Goal: Task Accomplishment & Management: Manage account settings

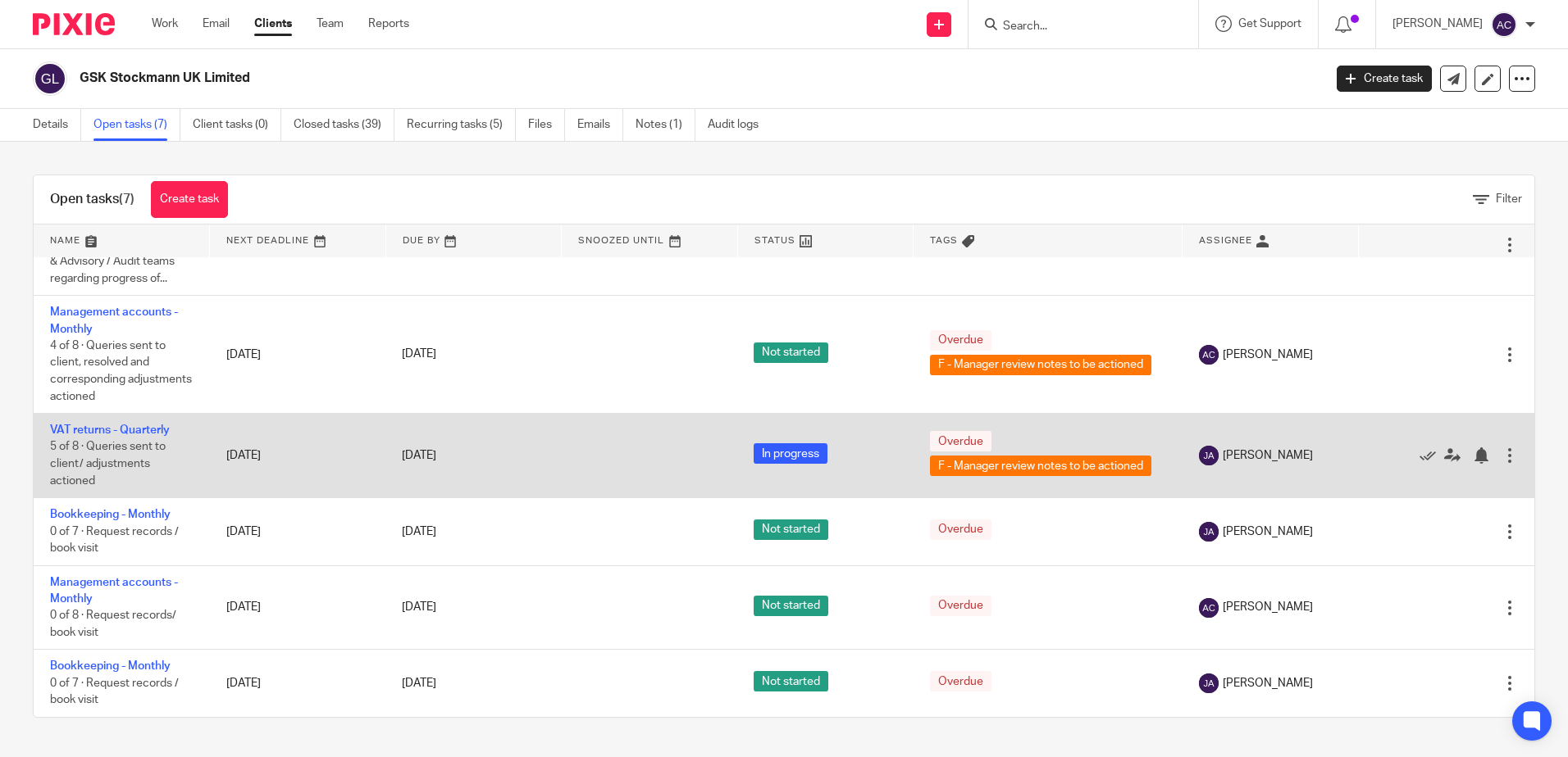
scroll to position [197, 0]
click at [140, 427] on link "VAT returns - Quarterly" at bounding box center [110, 430] width 120 height 12
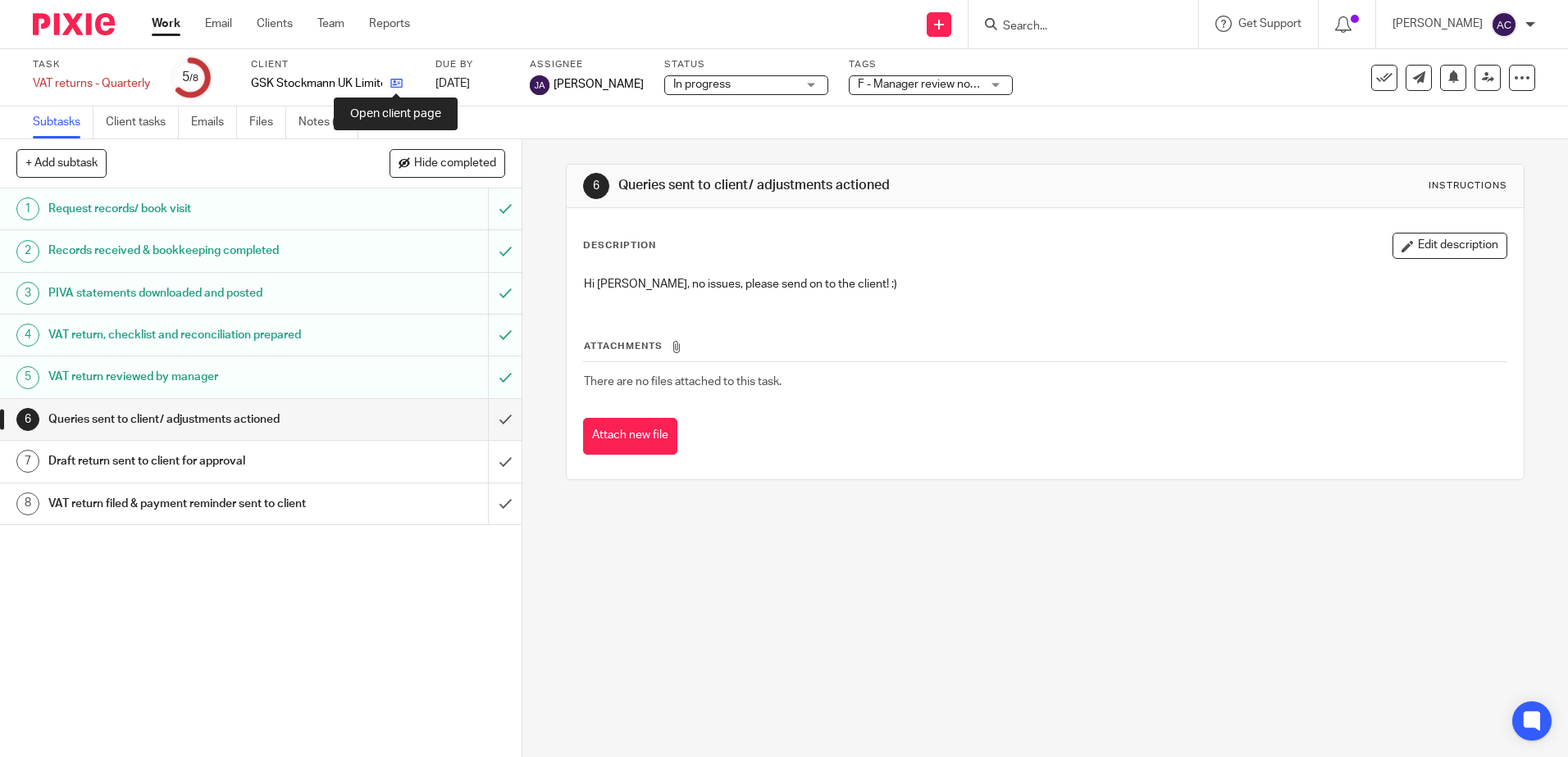
click at [397, 86] on icon at bounding box center [396, 82] width 13 height 13
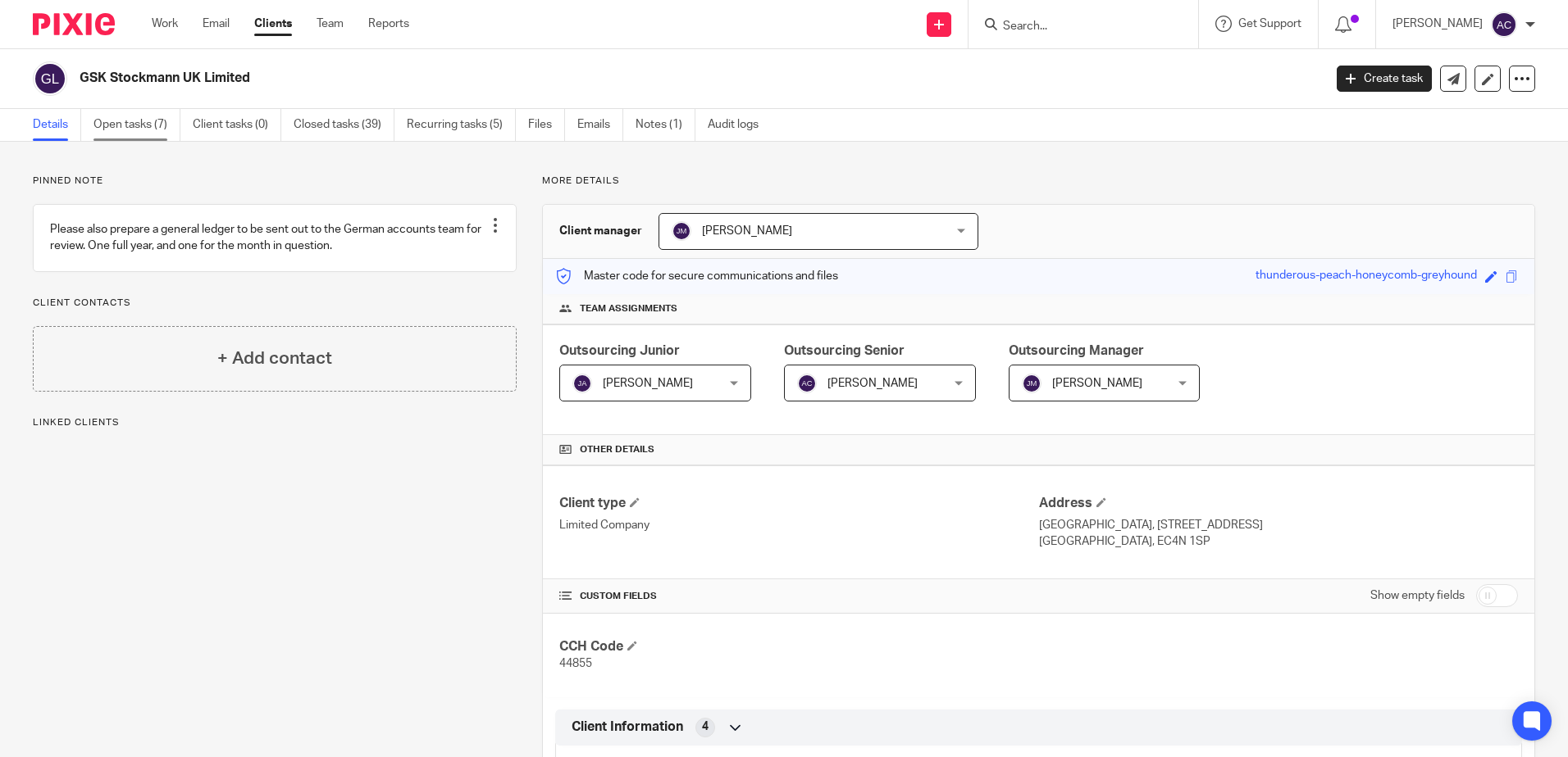
click at [153, 126] on link "Open tasks (7)" at bounding box center [137, 125] width 86 height 32
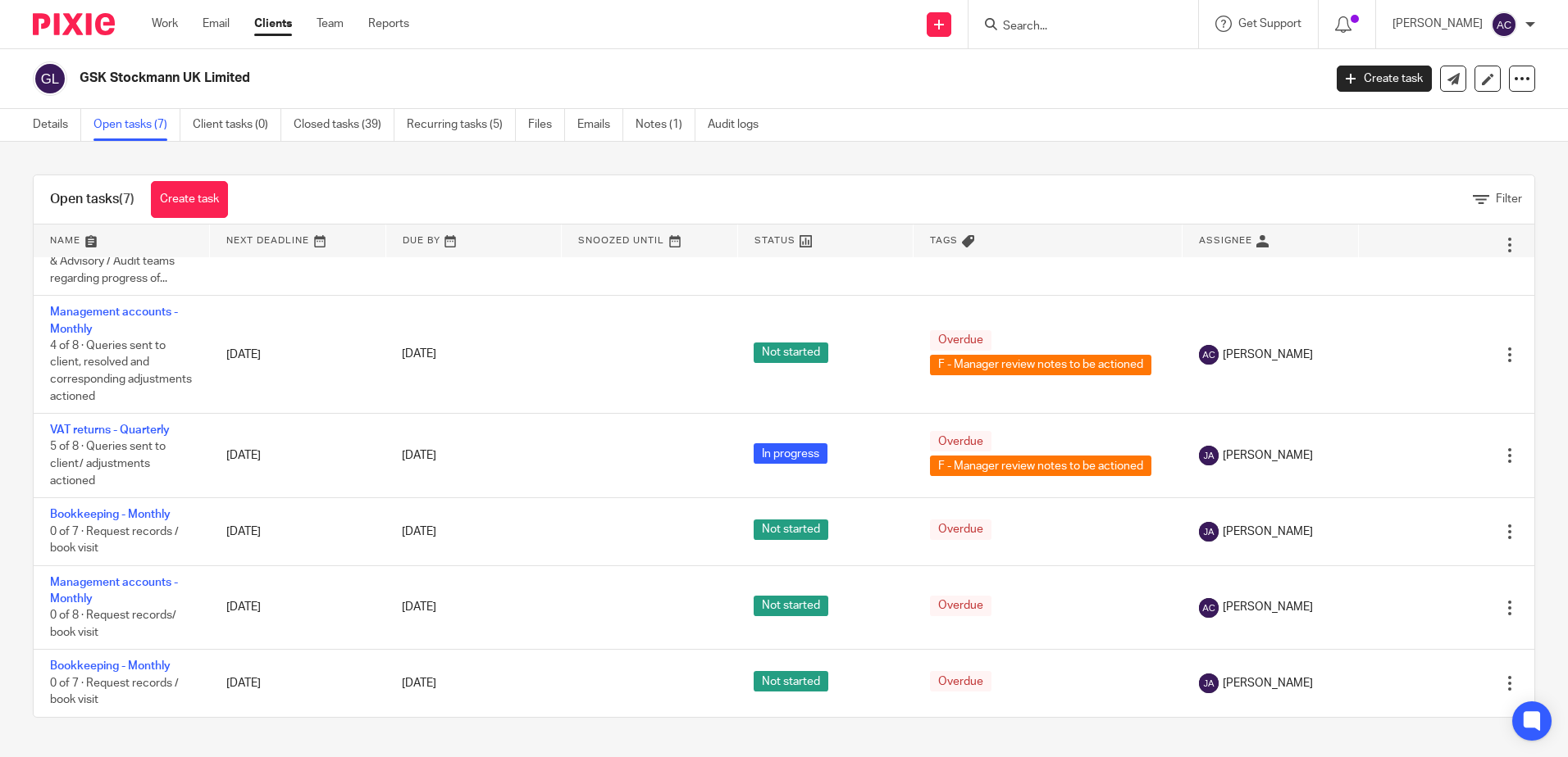
scroll to position [197, 0]
click at [62, 236] on link at bounding box center [121, 241] width 176 height 32
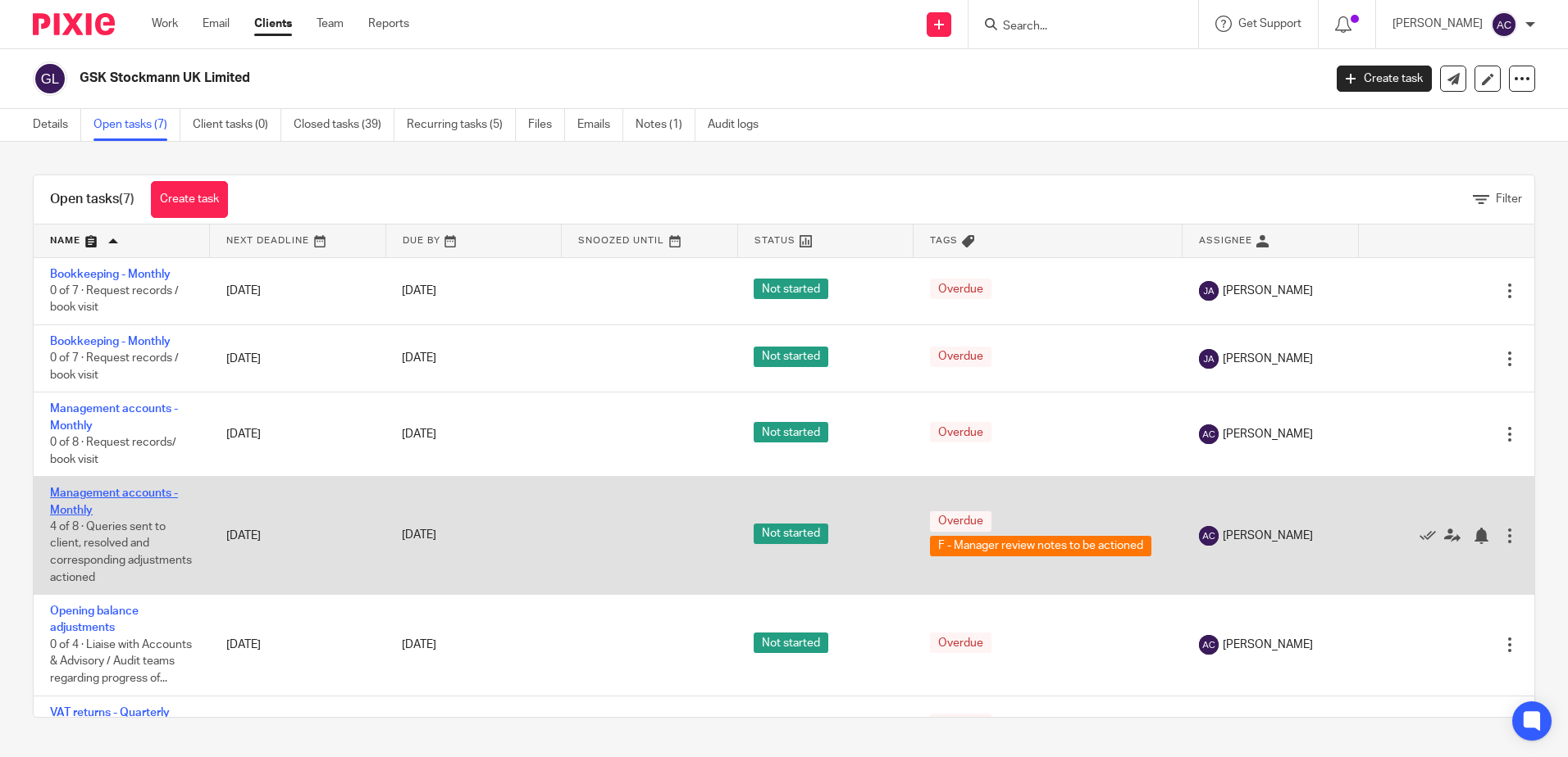
click at [143, 492] on link "Management accounts - Monthly" at bounding box center [114, 502] width 128 height 27
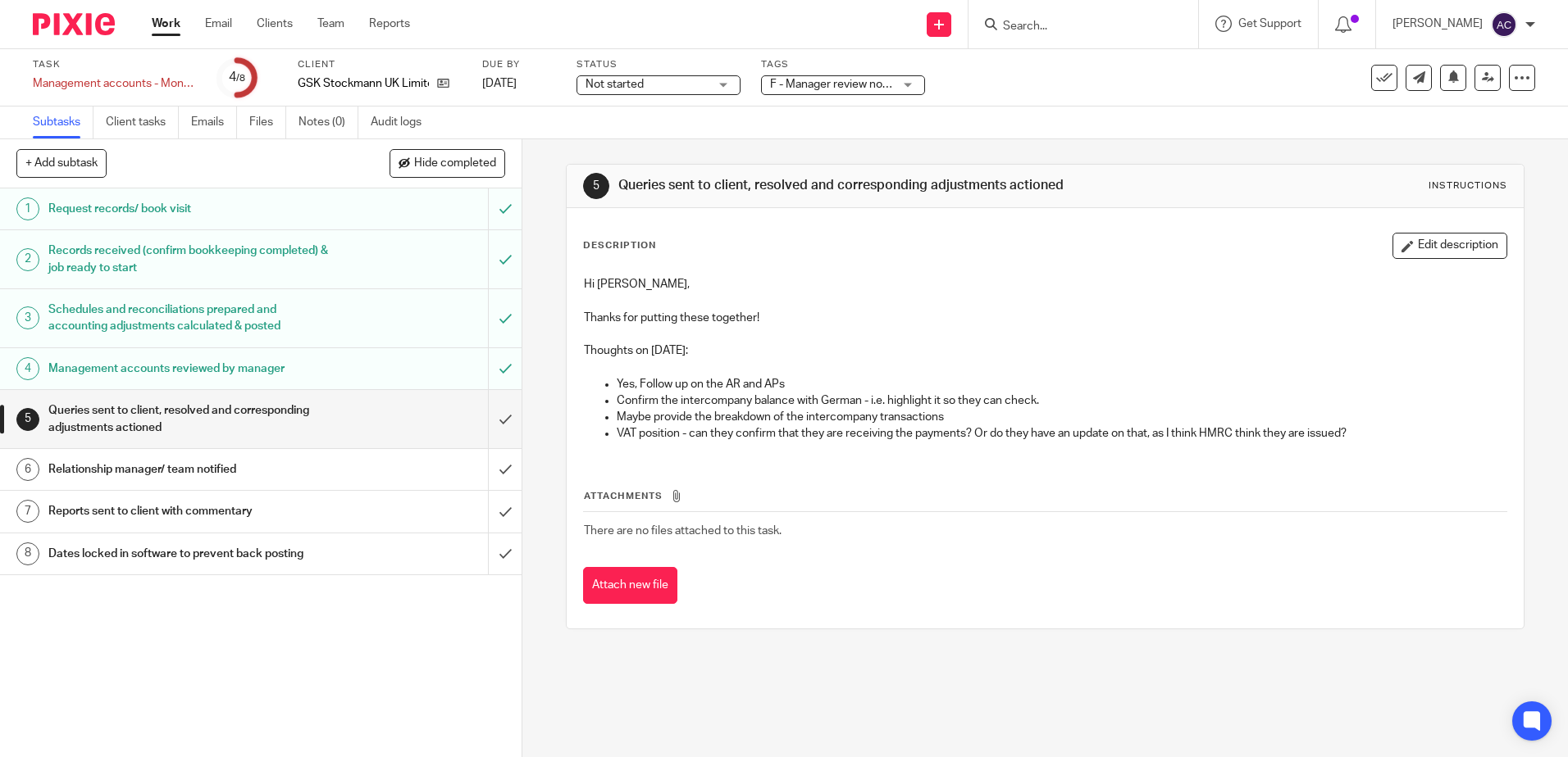
click at [1411, 242] on button "Edit description" at bounding box center [1449, 245] width 115 height 27
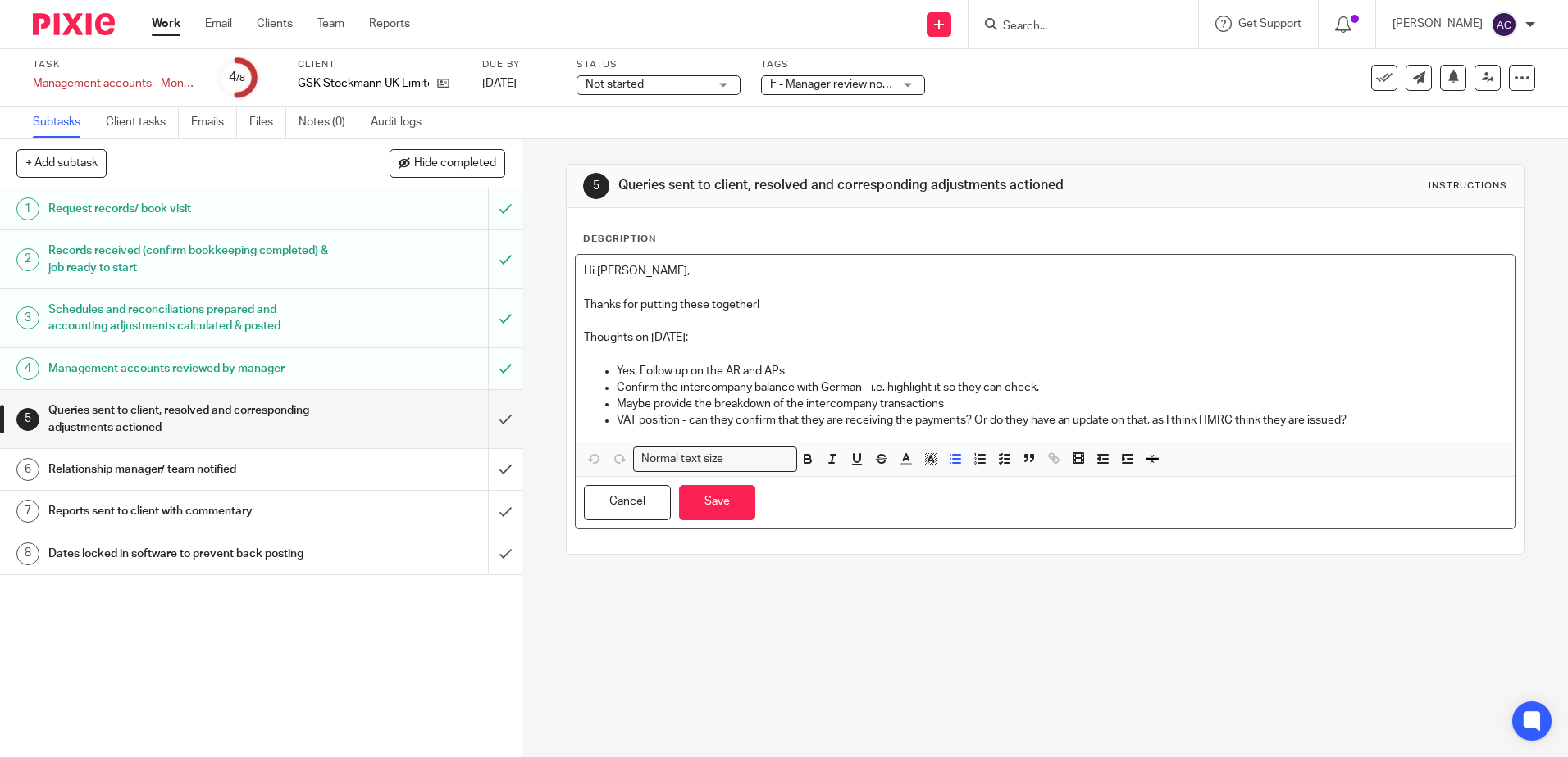
click at [1374, 420] on p "VAT position - can they confirm that they are receiving the payments? Or do the…" at bounding box center [1061, 420] width 889 height 17
click at [1050, 406] on p "Maybe provide the breakdown of the intercompany transactions" at bounding box center [1061, 404] width 889 height 17
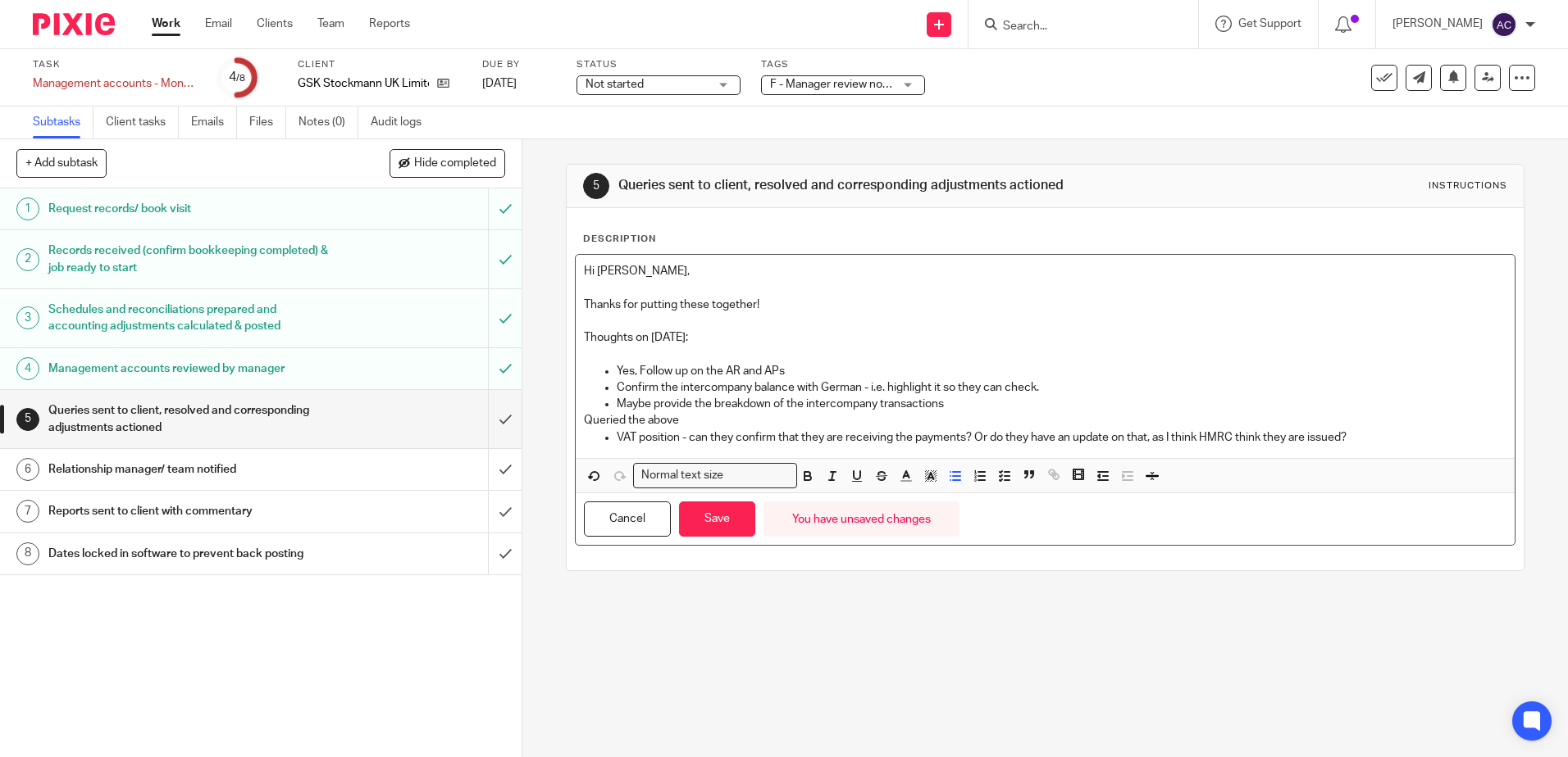
click at [1352, 442] on p "VAT position - can they confirm that they are receiving the payments? Or do the…" at bounding box center [1061, 437] width 889 height 17
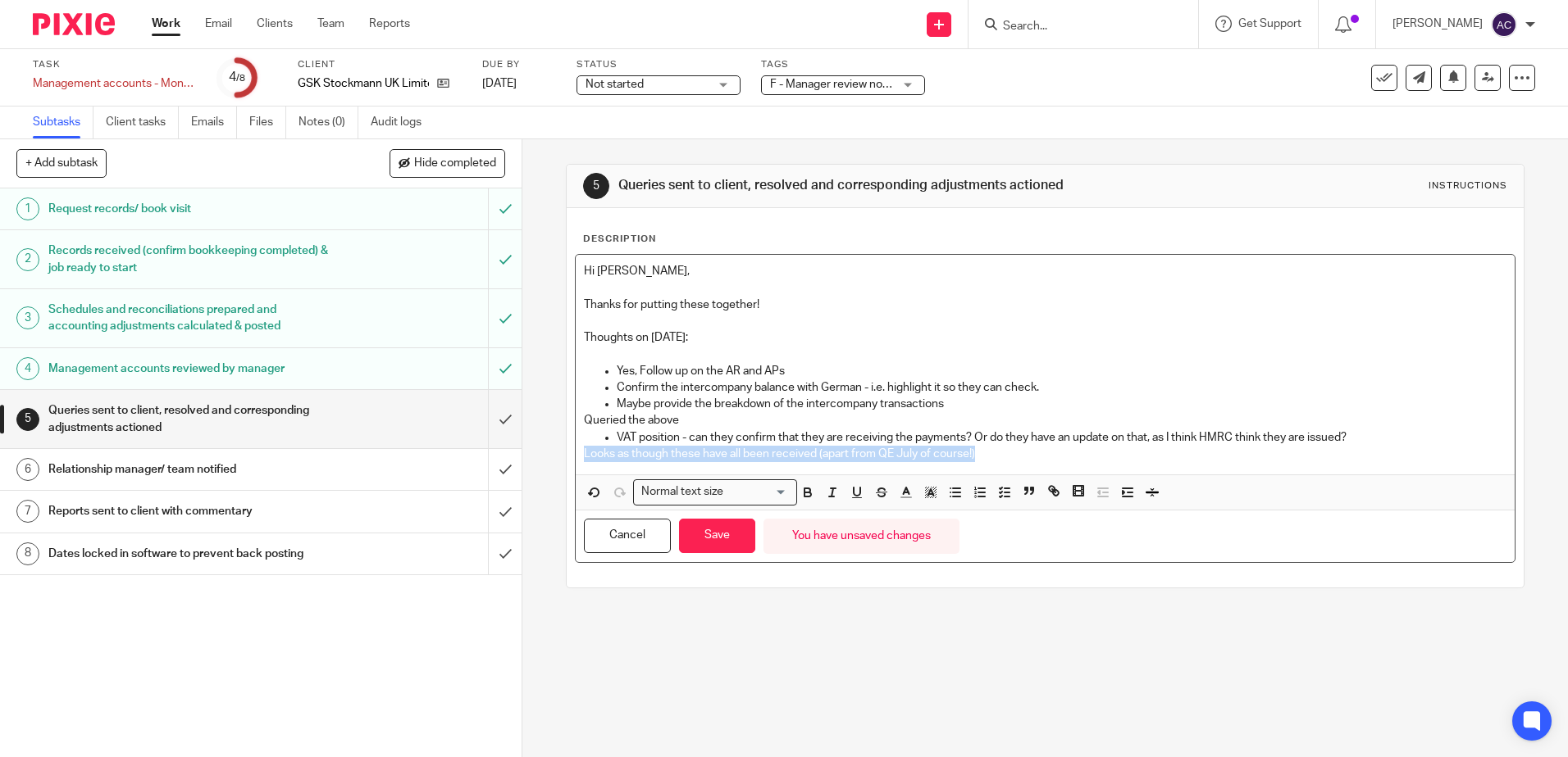
drag, startPoint x: 979, startPoint y: 452, endPoint x: 553, endPoint y: 453, distance: 426.0
click at [553, 453] on div "5 Queries sent to client, resolved and corresponding adjustments actioned Instr…" at bounding box center [1045, 448] width 1045 height 618
drag, startPoint x: 712, startPoint y: 422, endPoint x: 529, endPoint y: 418, distance: 183.0
click at [529, 418] on div "5 Queries sent to client, resolved and corresponding adjustments actioned Instr…" at bounding box center [1045, 448] width 1045 height 618
click at [924, 497] on icon "button" at bounding box center [930, 492] width 15 height 15
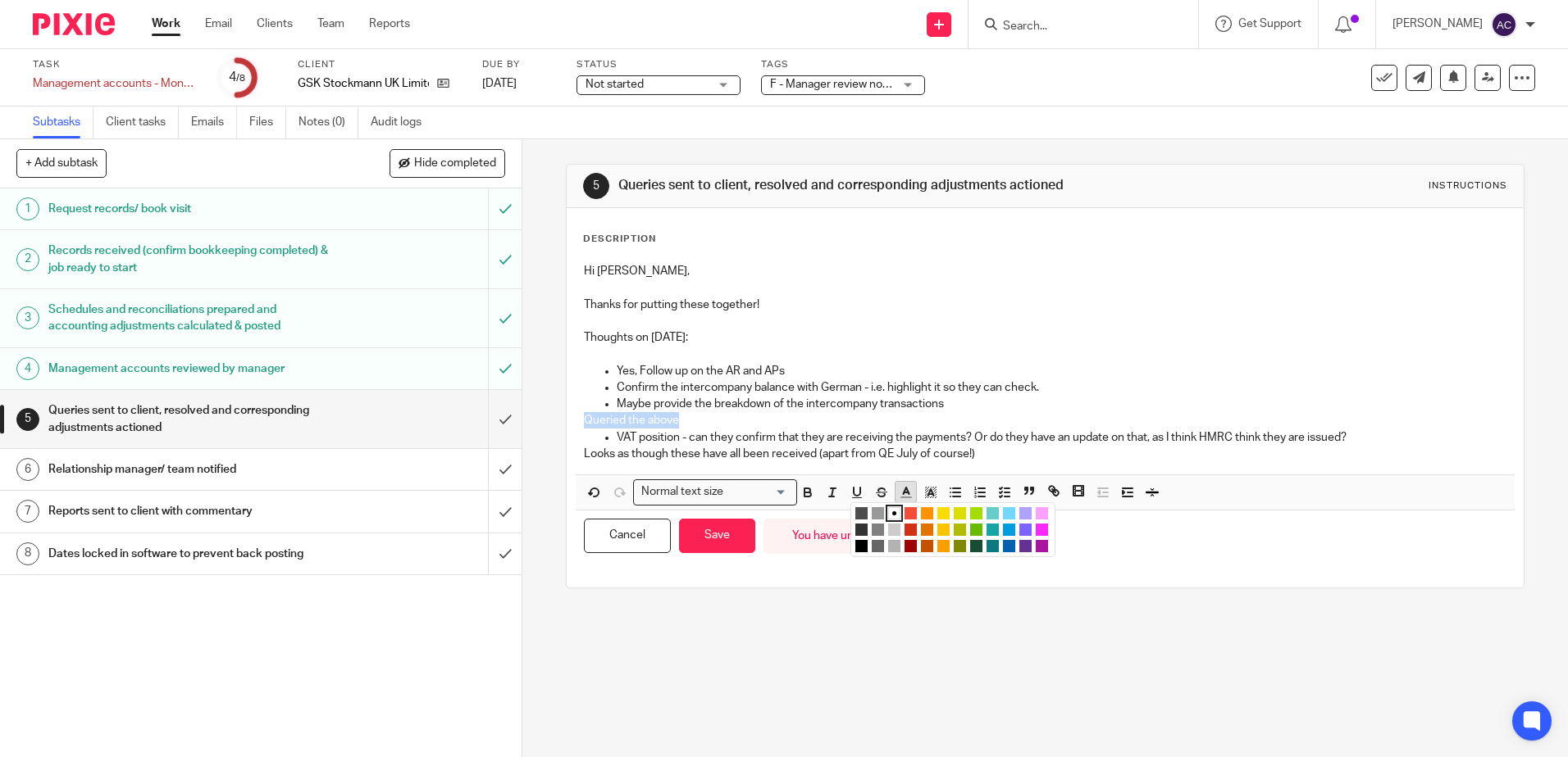
click at [904, 492] on polyline "button" at bounding box center [906, 491] width 6 height 7
click at [1036, 548] on li "color:#AB149E" at bounding box center [1041, 546] width 13 height 13
click at [759, 432] on p "VAT position - can they confirm that they are receiving the payments? Or do the…" at bounding box center [1061, 437] width 889 height 17
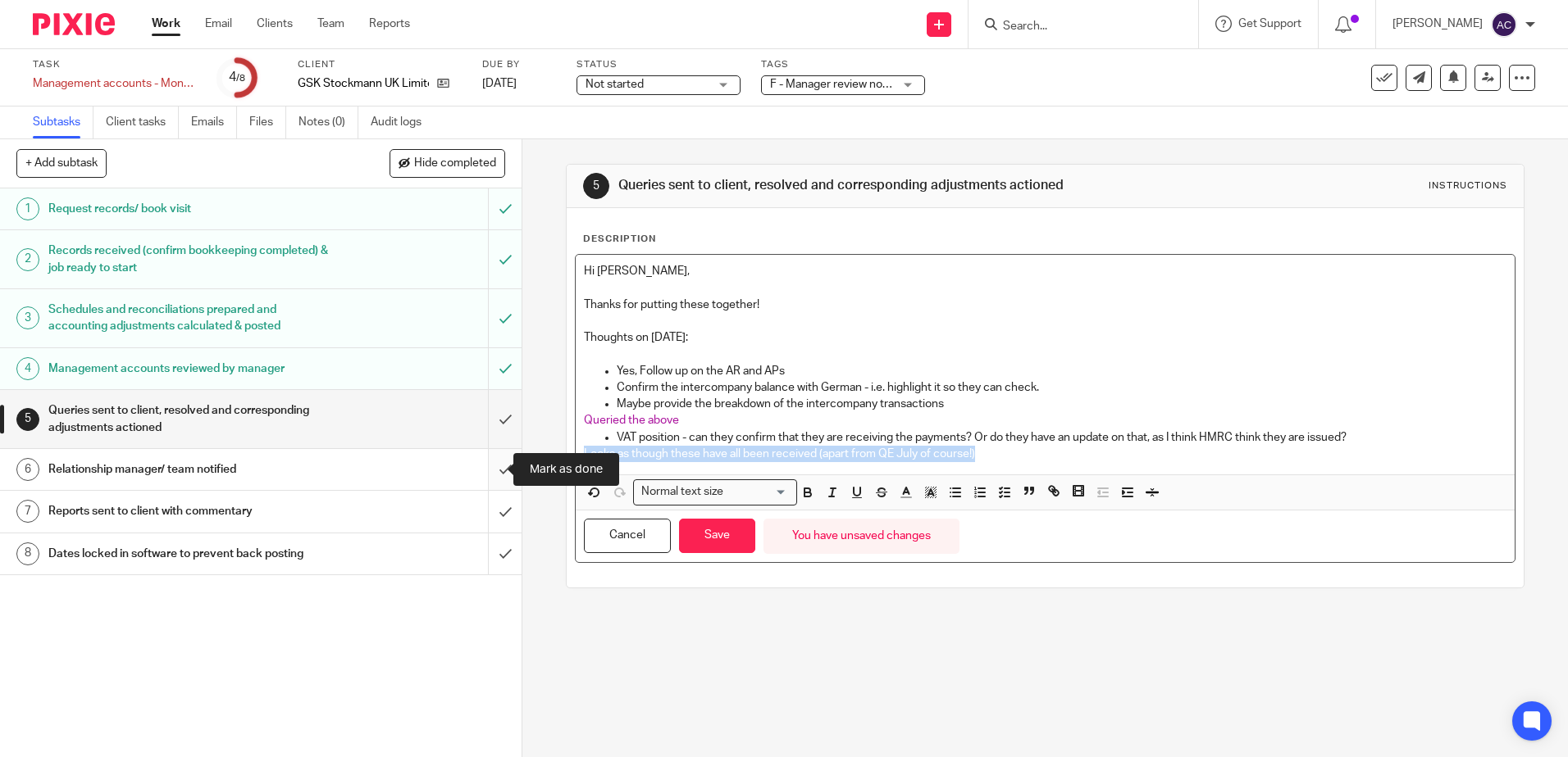
drag, startPoint x: 908, startPoint y: 456, endPoint x: 480, endPoint y: 456, distance: 428.0
click at [480, 456] on div "+ Add subtask Hide completed Cancel + Add 1 Request records/ book visit 2 Recor…" at bounding box center [784, 448] width 1568 height 618
click at [903, 490] on polyline "button" at bounding box center [906, 491] width 6 height 7
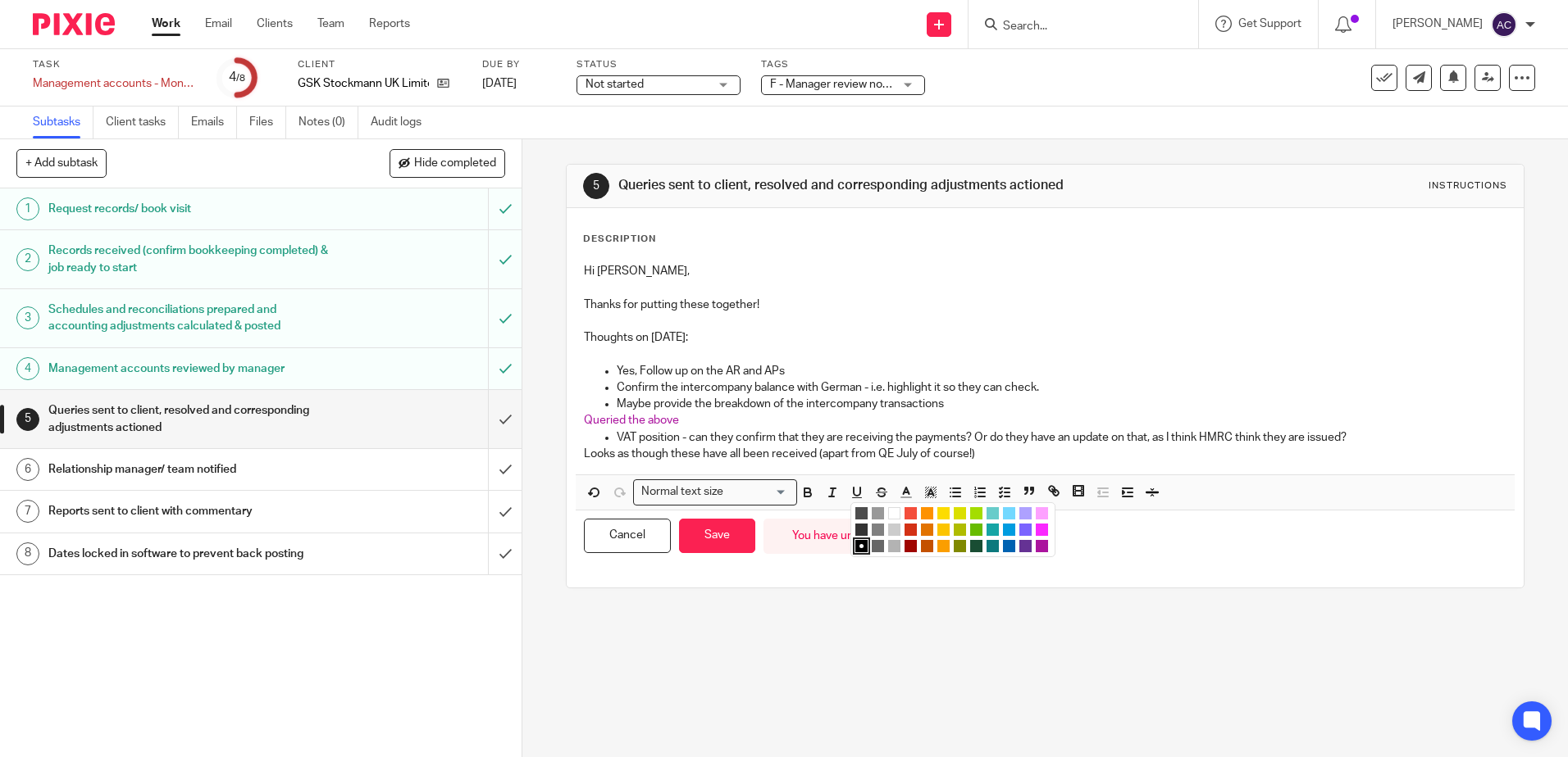
click at [1039, 548] on li "color:#AB149E" at bounding box center [1041, 546] width 13 height 13
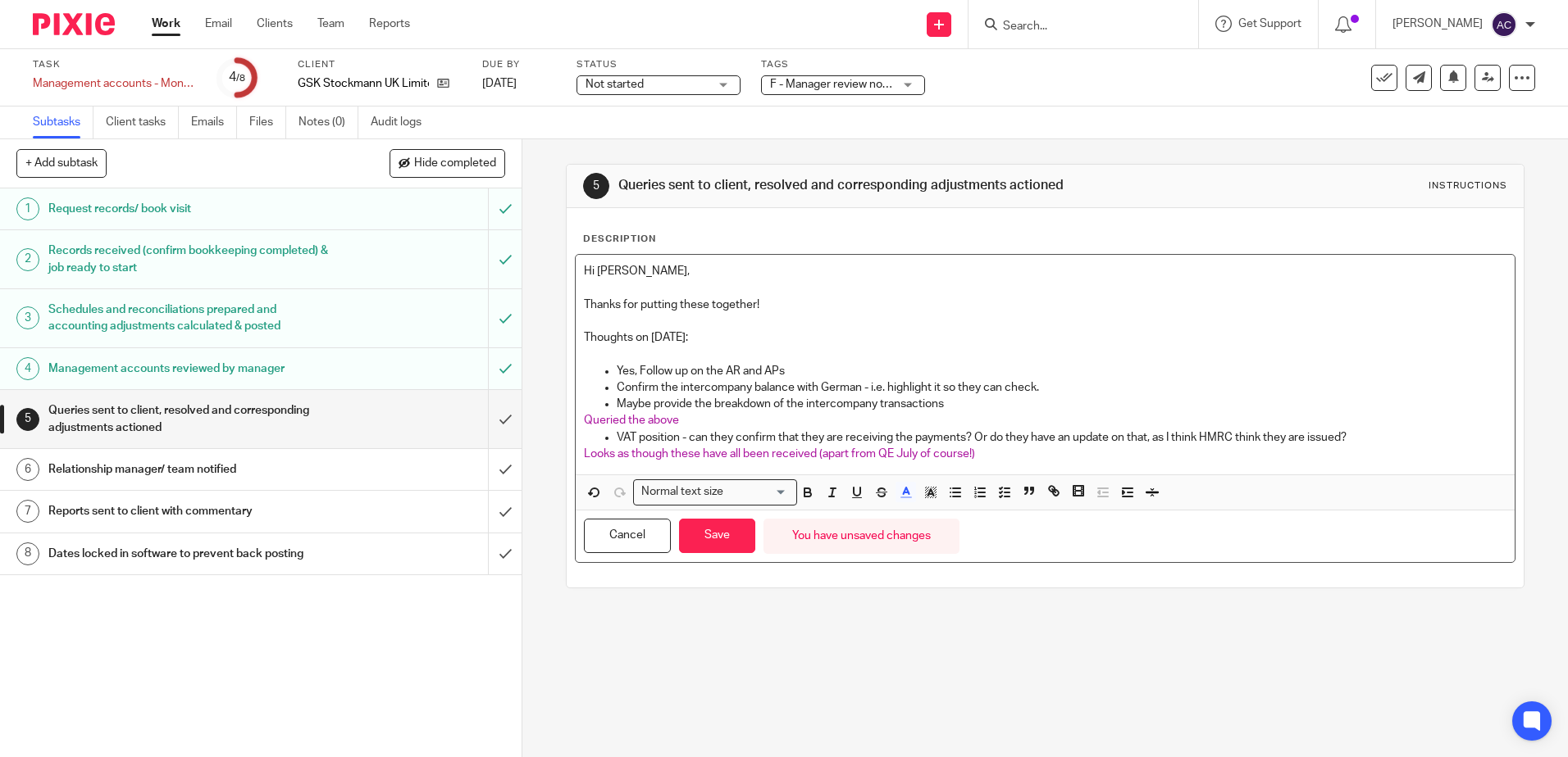
click at [867, 324] on p at bounding box center [1044, 321] width 922 height 17
click at [736, 533] on button "Save" at bounding box center [717, 536] width 77 height 35
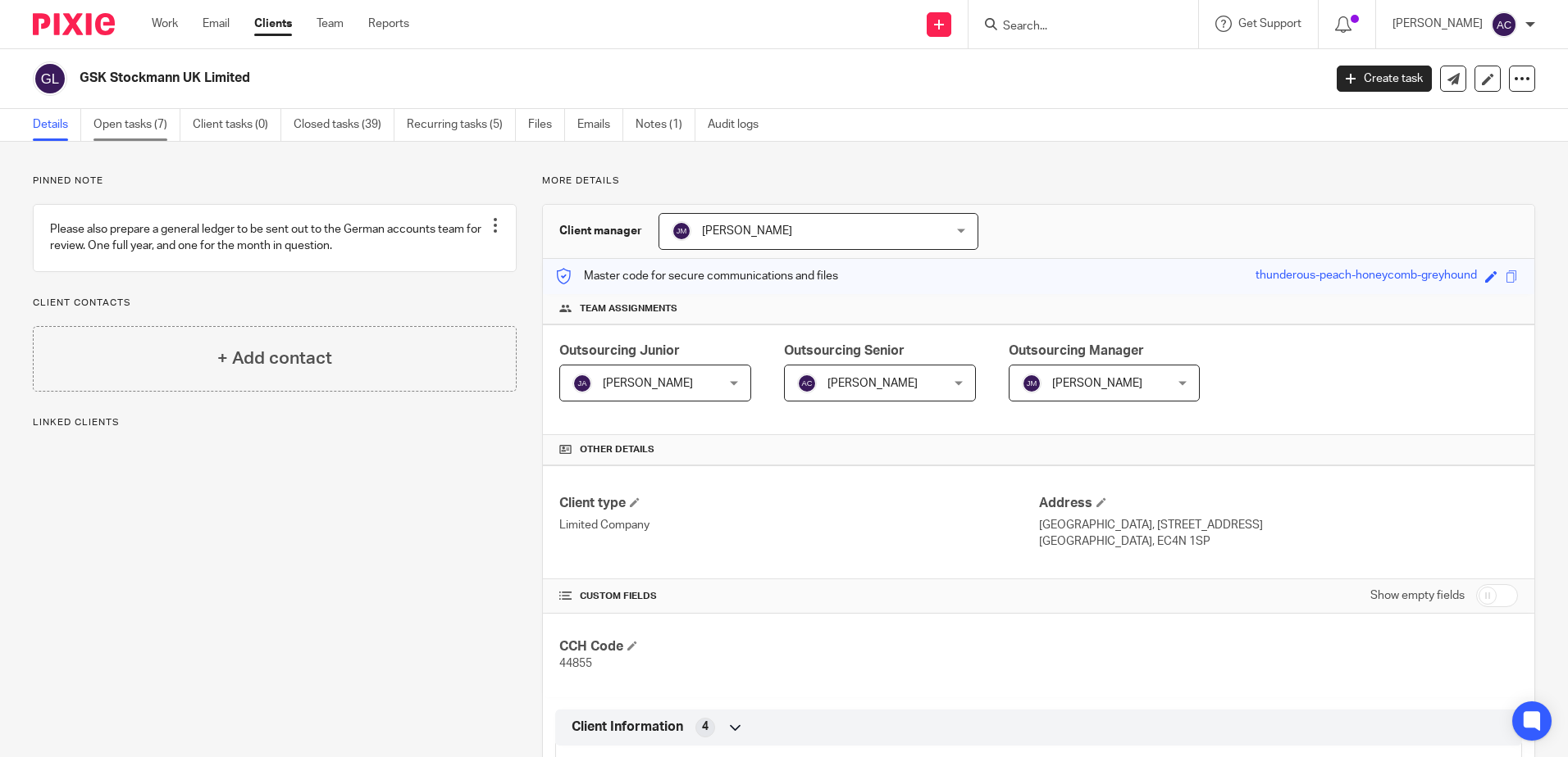
click at [143, 127] on link "Open tasks (7)" at bounding box center [137, 125] width 86 height 32
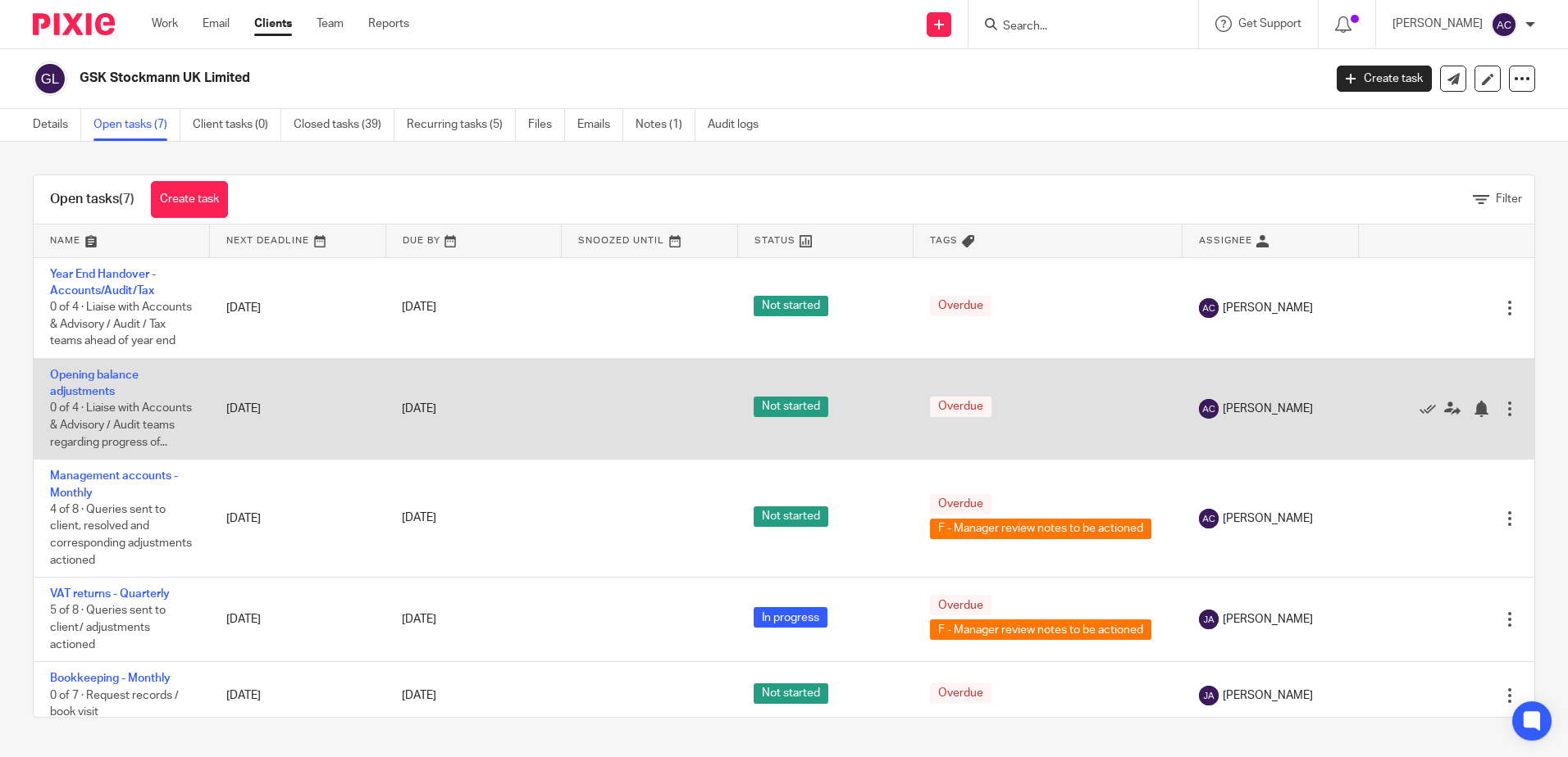
scroll to position [81, 0]
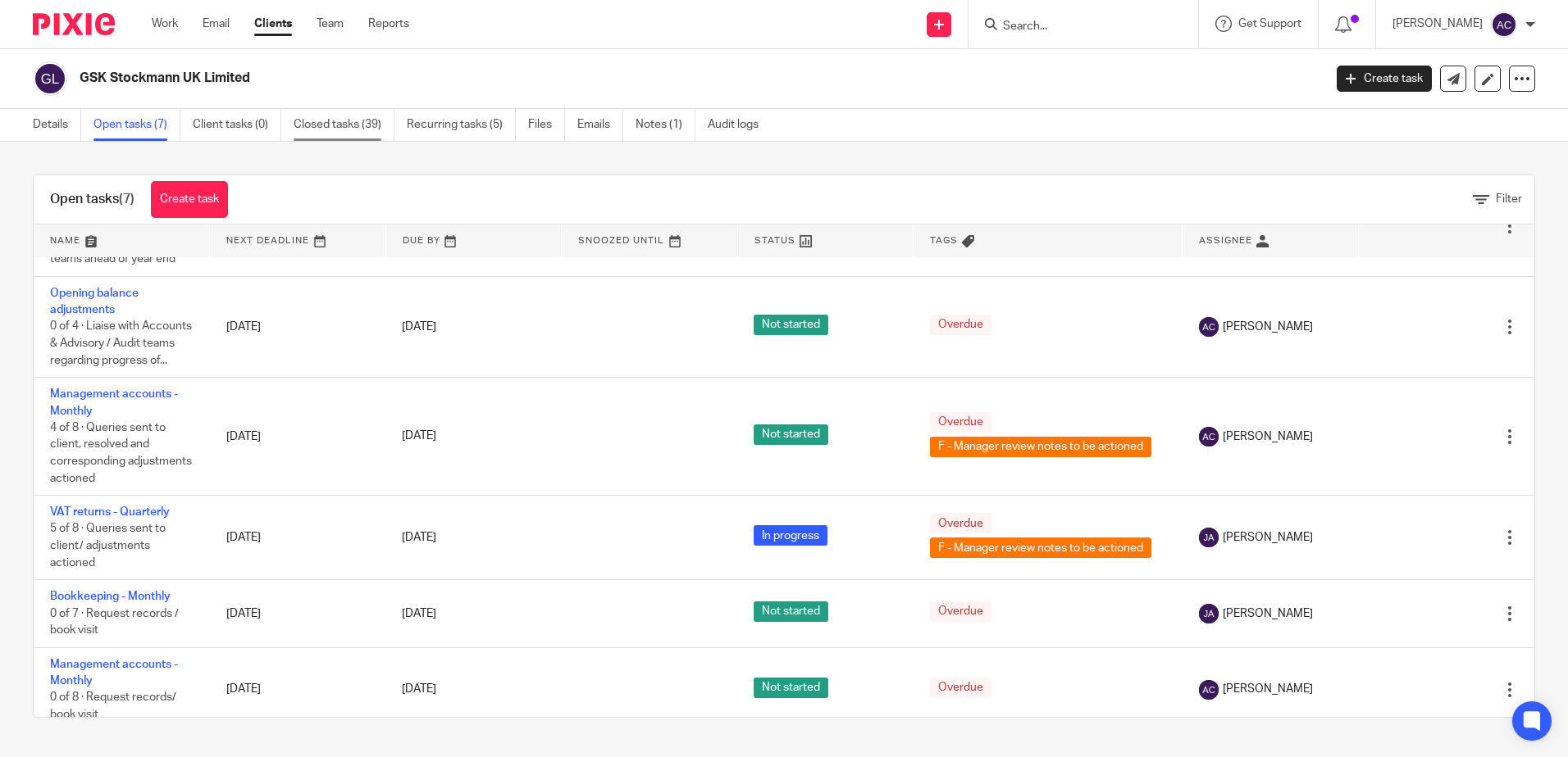
click at [326, 119] on link "Closed tasks (39)" at bounding box center [344, 125] width 101 height 32
